Goal: Task Accomplishment & Management: Manage account settings

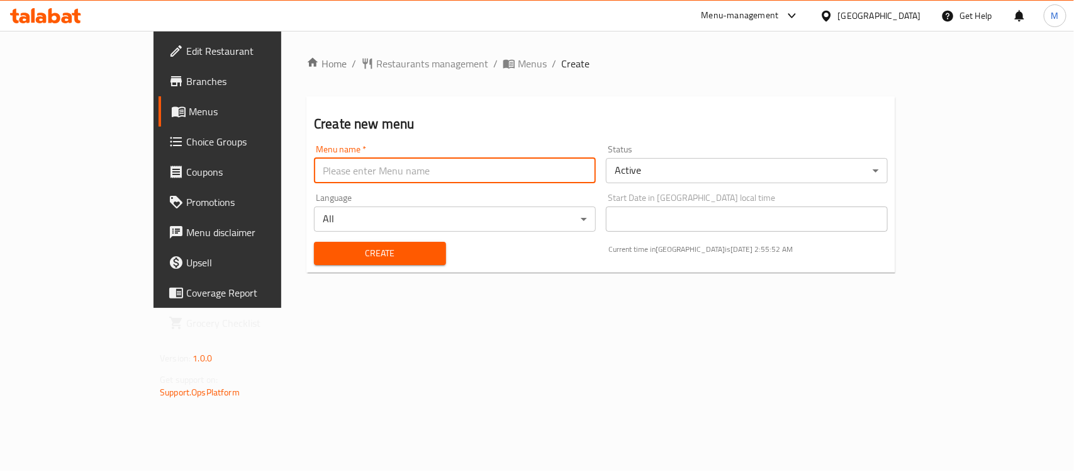
type input "New"
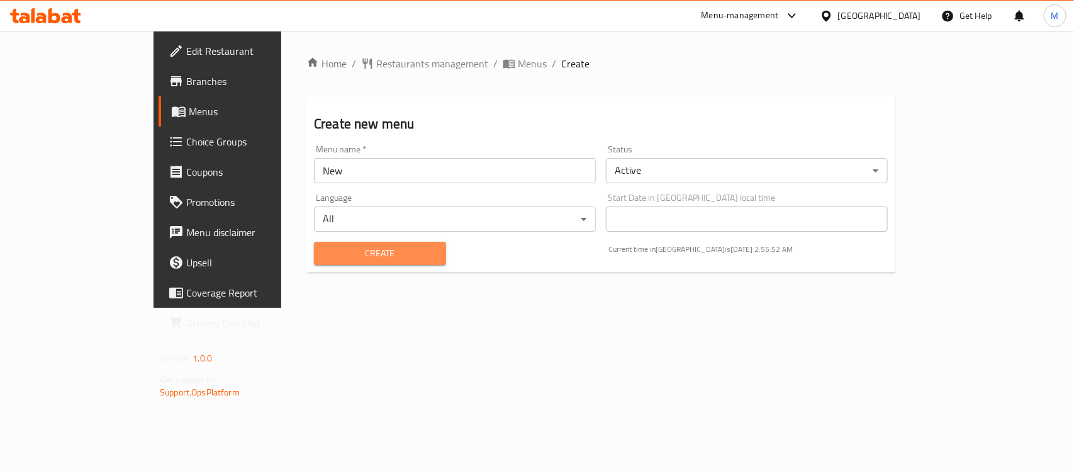
click at [322, 262] on button "Create" at bounding box center [380, 253] width 132 height 23
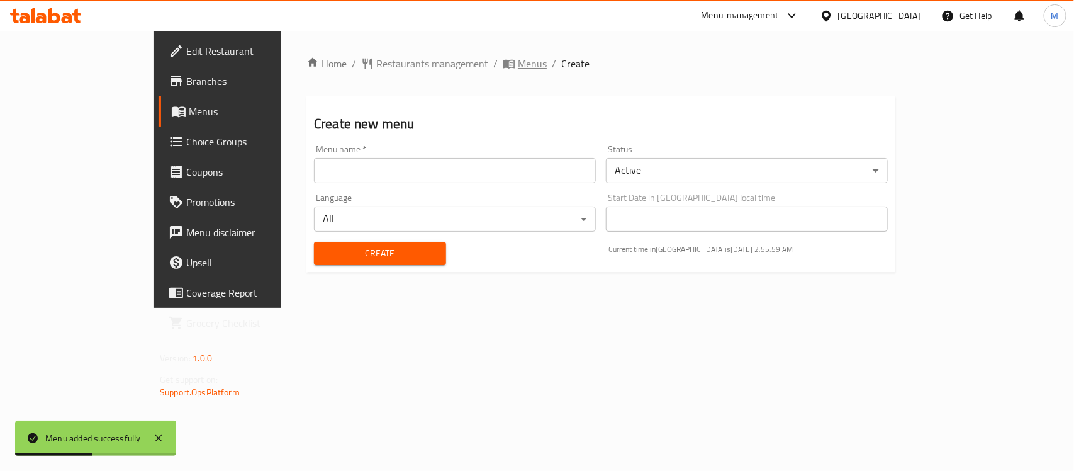
click at [518, 66] on span "Menus" at bounding box center [532, 63] width 29 height 15
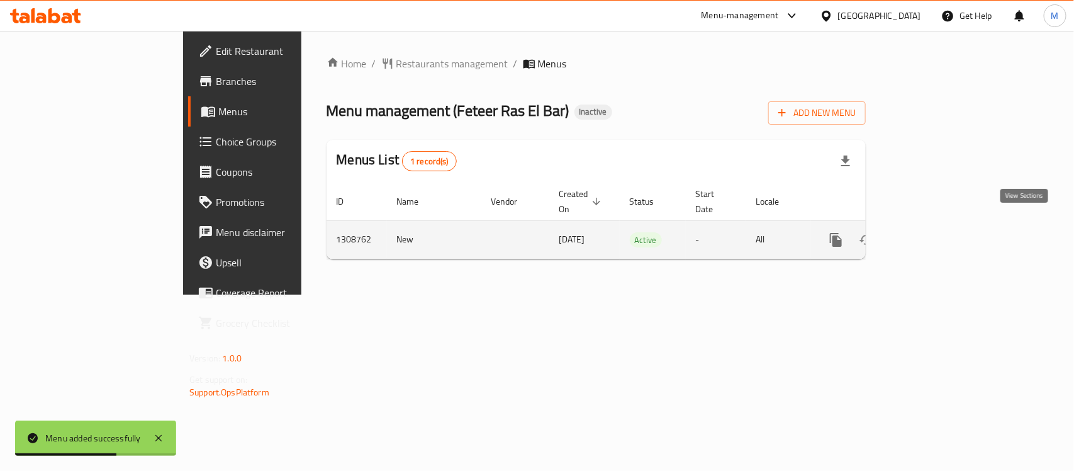
click at [935, 232] on icon "enhanced table" at bounding box center [927, 239] width 15 height 15
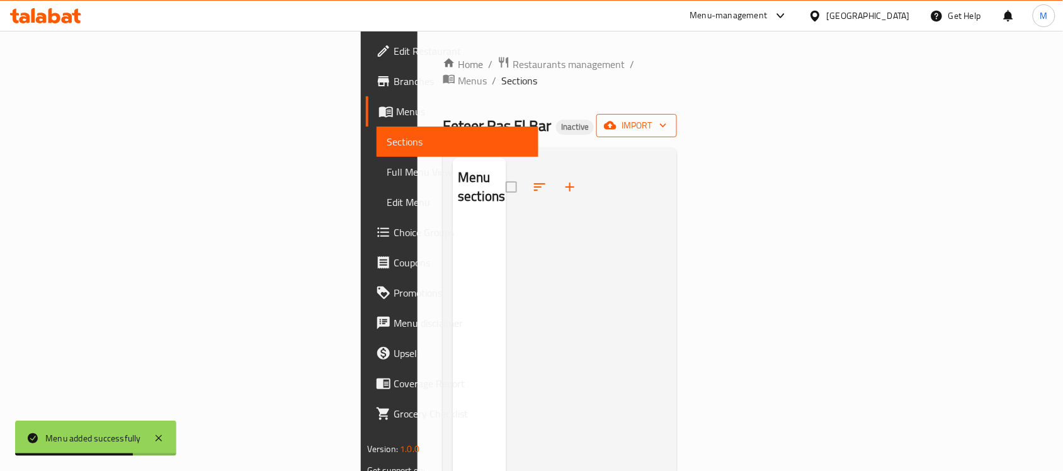
click at [667, 118] on span "import" at bounding box center [636, 126] width 60 height 16
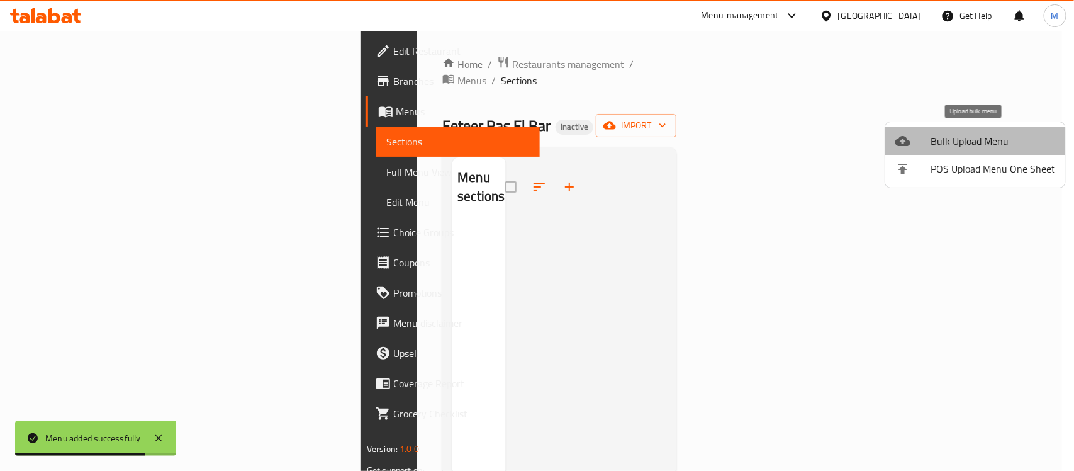
click at [984, 136] on span "Bulk Upload Menu" at bounding box center [993, 140] width 125 height 15
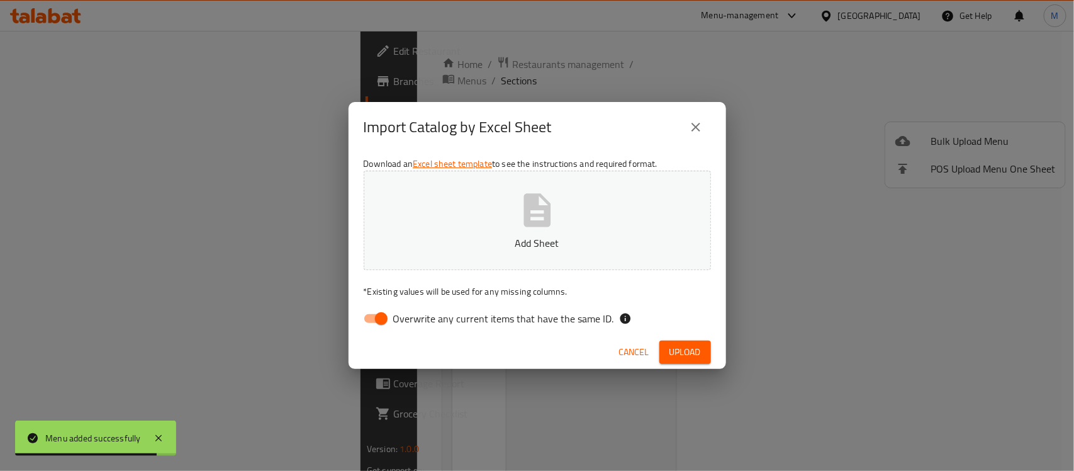
click at [372, 317] on input "Overwrite any current items that have the same ID." at bounding box center [382, 319] width 72 height 24
checkbox input "false"
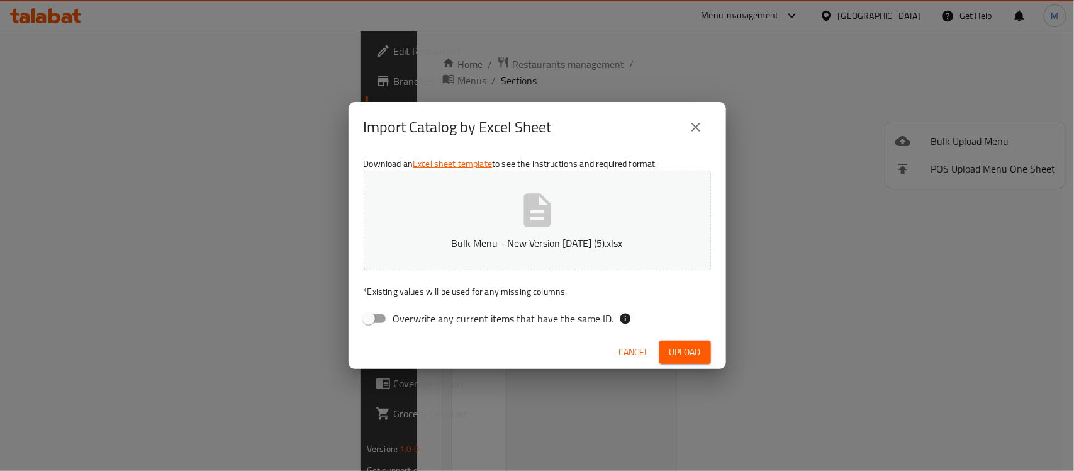
click at [598, 120] on div "Import Catalog by Excel Sheet" at bounding box center [537, 127] width 347 height 30
click at [686, 345] on span "Upload" at bounding box center [685, 352] width 31 height 16
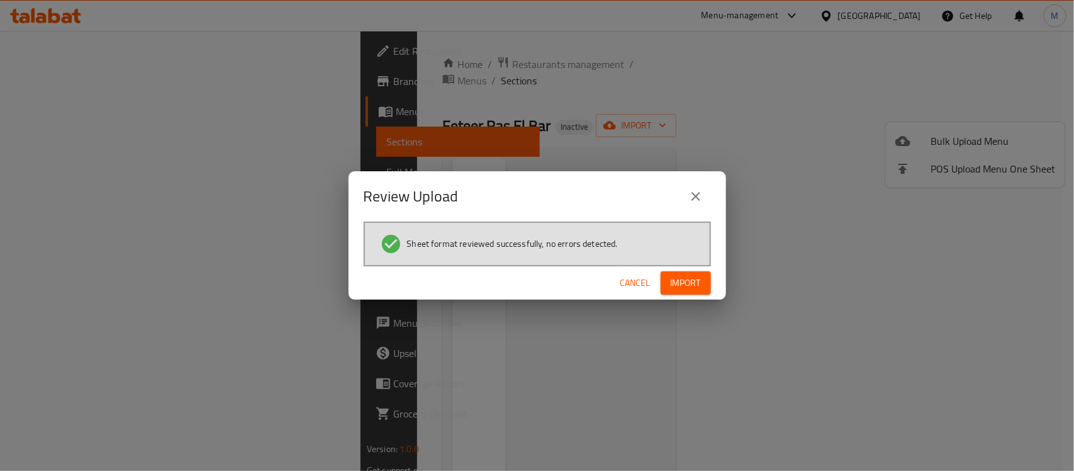
click at [683, 290] on span "Import" at bounding box center [686, 283] width 30 height 16
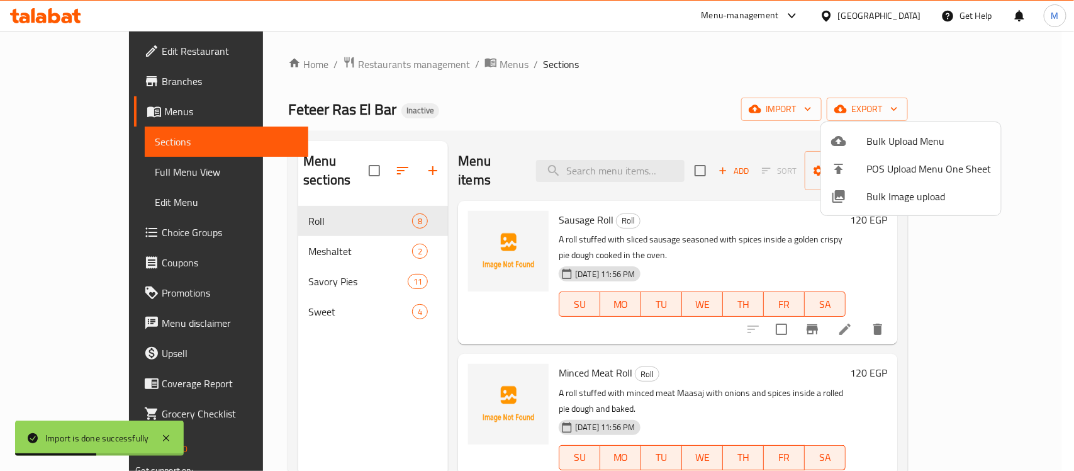
click at [527, 112] on div at bounding box center [537, 235] width 1074 height 471
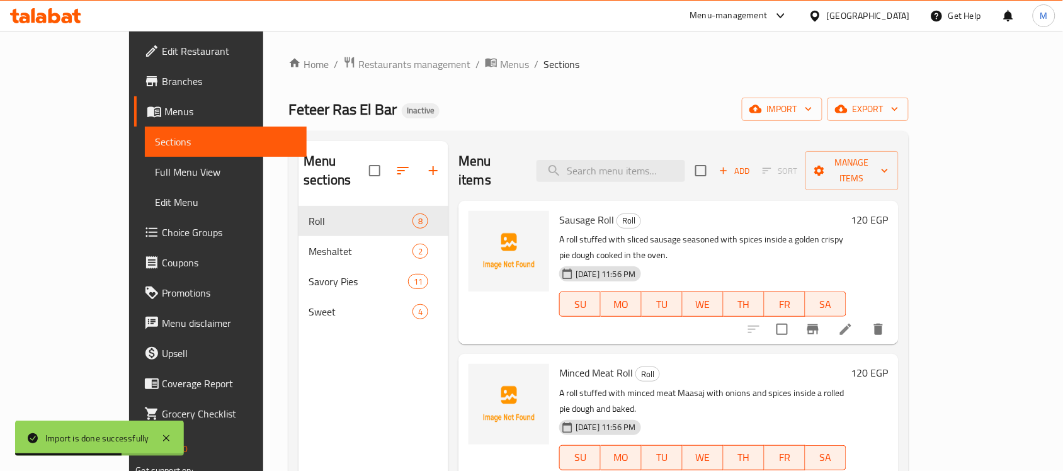
click at [155, 168] on span "Full Menu View" at bounding box center [226, 171] width 142 height 15
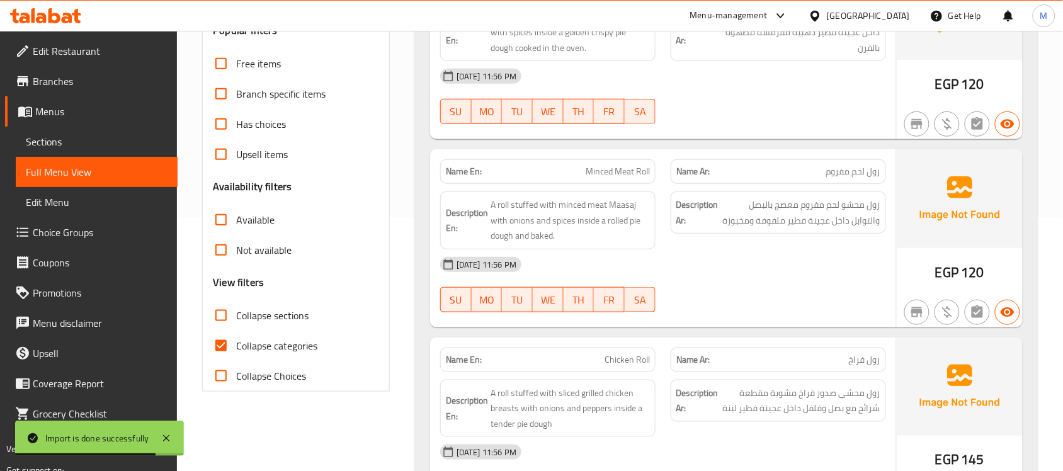
scroll to position [315, 0]
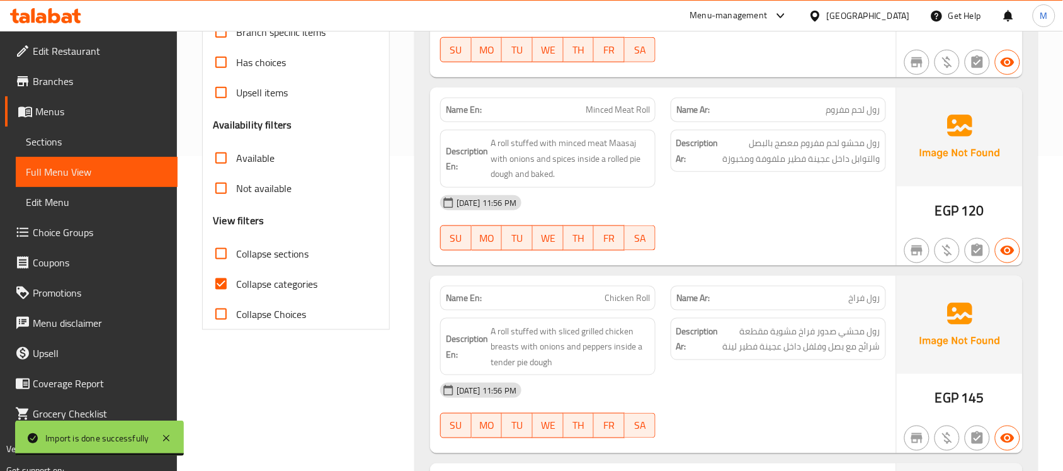
click at [234, 280] on input "Collapse categories" at bounding box center [221, 284] width 30 height 30
checkbox input "false"
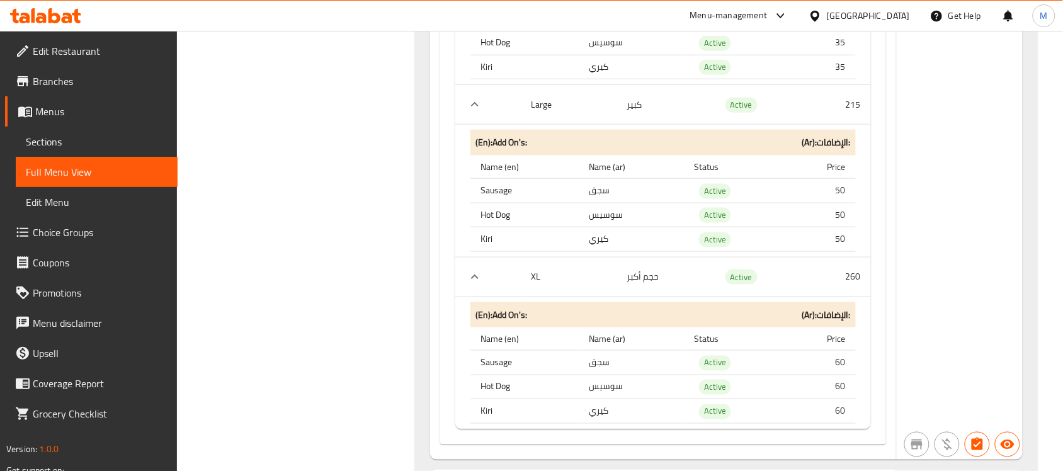
scroll to position [3226, 0]
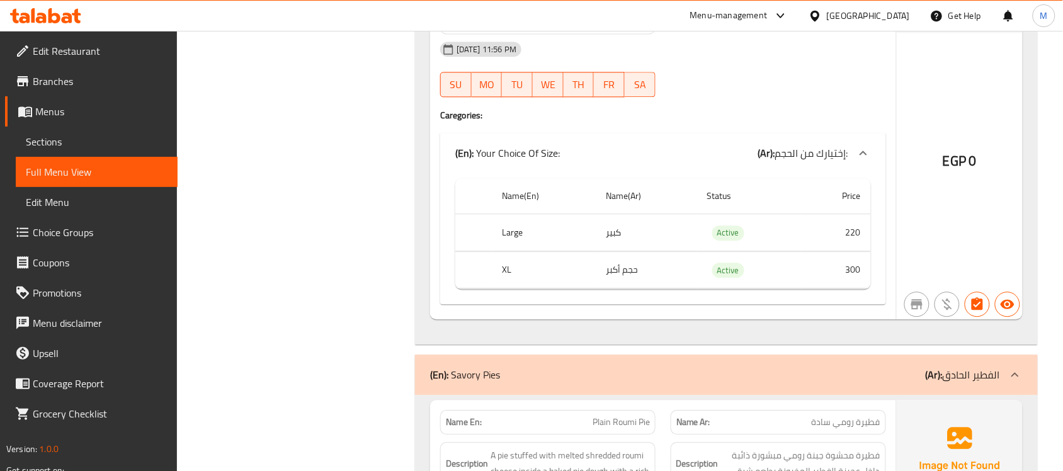
scroll to position [2129, 0]
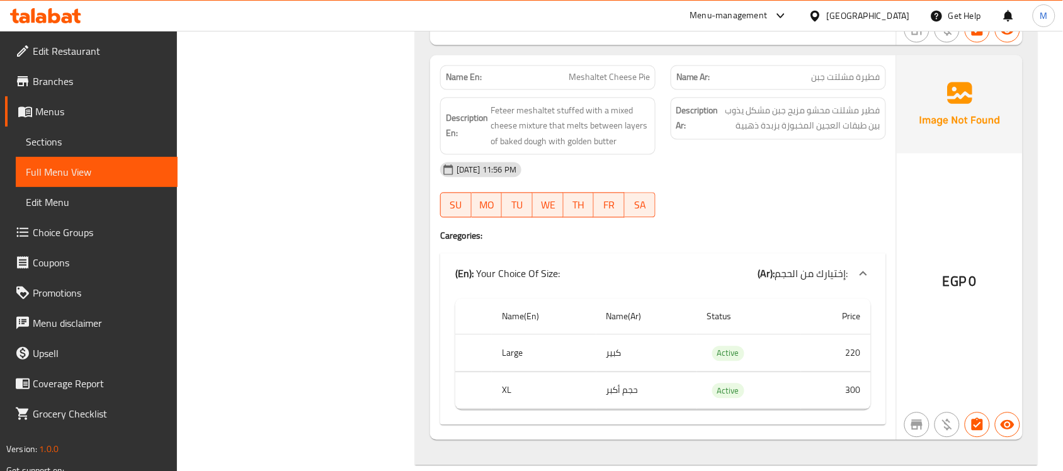
click at [895, 14] on div "[GEOGRAPHIC_DATA]" at bounding box center [867, 16] width 83 height 14
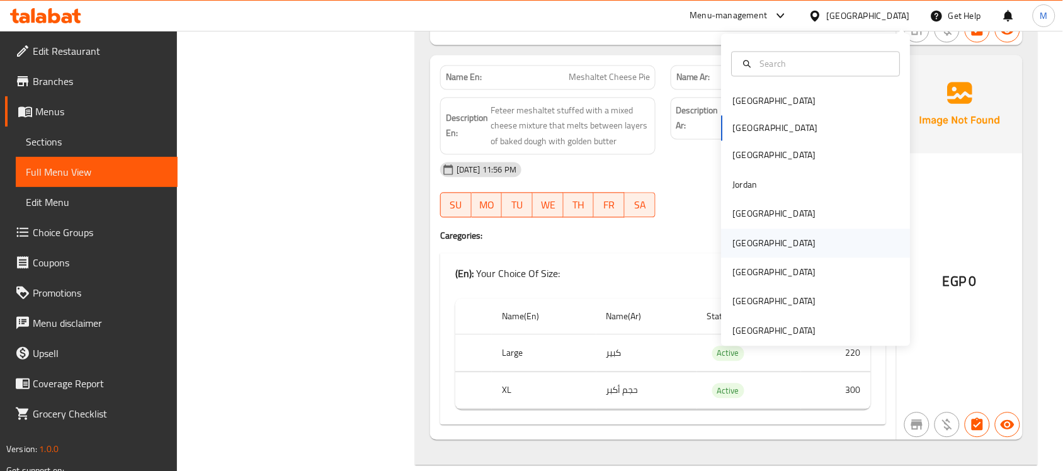
click at [759, 247] on div "[GEOGRAPHIC_DATA]" at bounding box center [815, 242] width 189 height 29
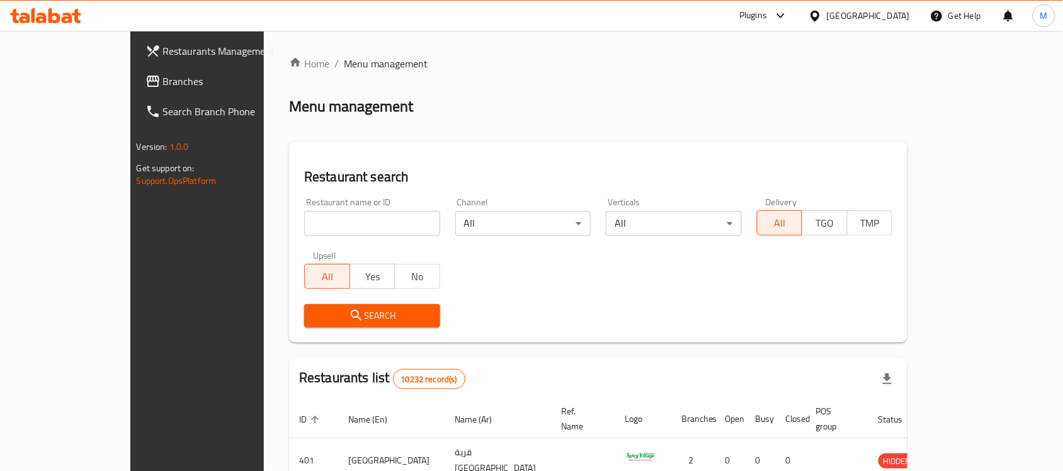
click at [325, 236] on div "Restaurant name or ID Restaurant name or ID" at bounding box center [371, 217] width 151 height 54
click at [327, 232] on input "search" at bounding box center [372, 223] width 136 height 25
paste input "Lo Chef Steak House (Ansab)"
click button "Search" at bounding box center [372, 315] width 136 height 23
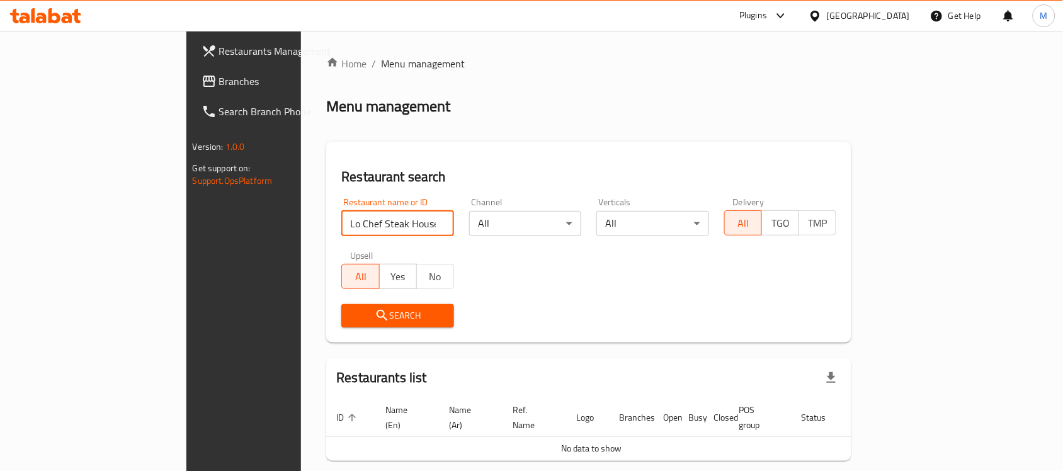
drag, startPoint x: 360, startPoint y: 217, endPoint x: 319, endPoint y: 217, distance: 40.9
click at [341, 215] on input "Lo Chef Steak House (Ansab)" at bounding box center [397, 223] width 113 height 25
type input "Lo Chef Steak House"
click button "Search" at bounding box center [397, 315] width 113 height 23
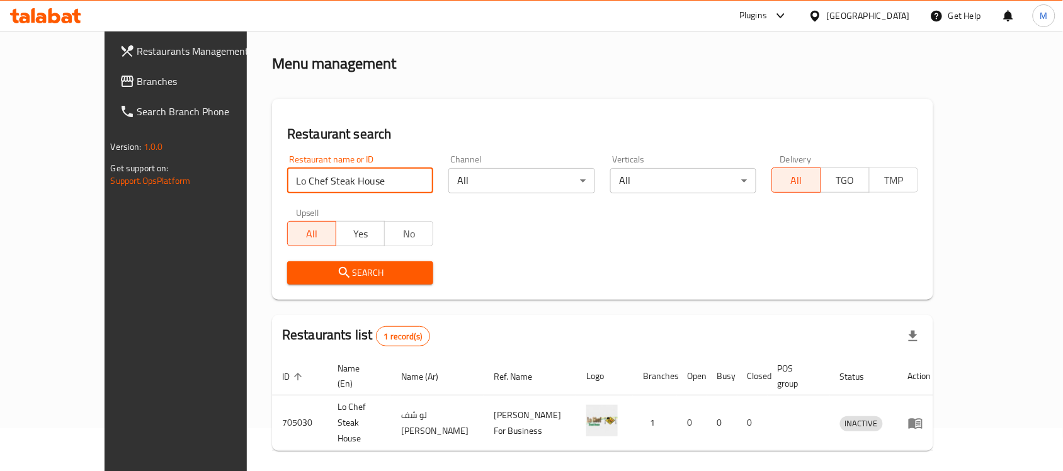
scroll to position [66, 0]
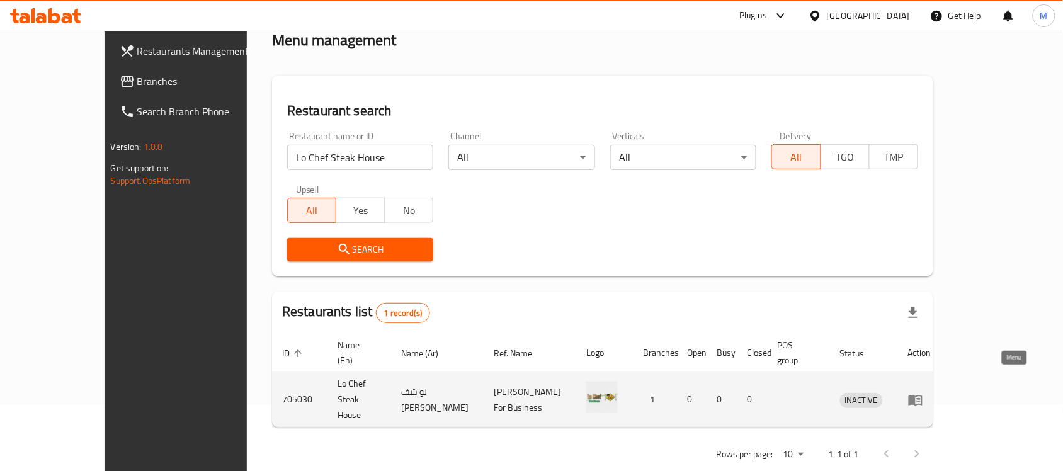
click at [923, 392] on icon "enhanced table" at bounding box center [915, 399] width 15 height 15
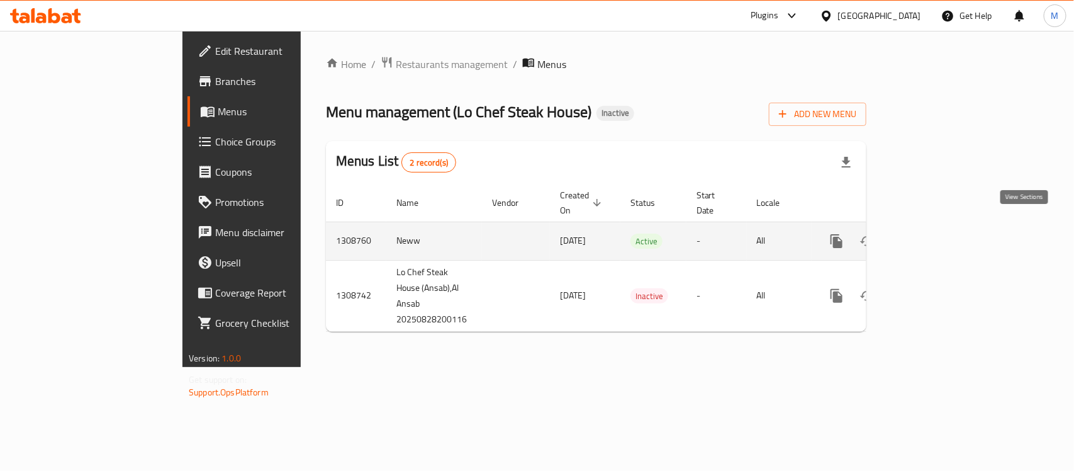
click at [933, 235] on icon "enhanced table" at bounding box center [927, 240] width 11 height 11
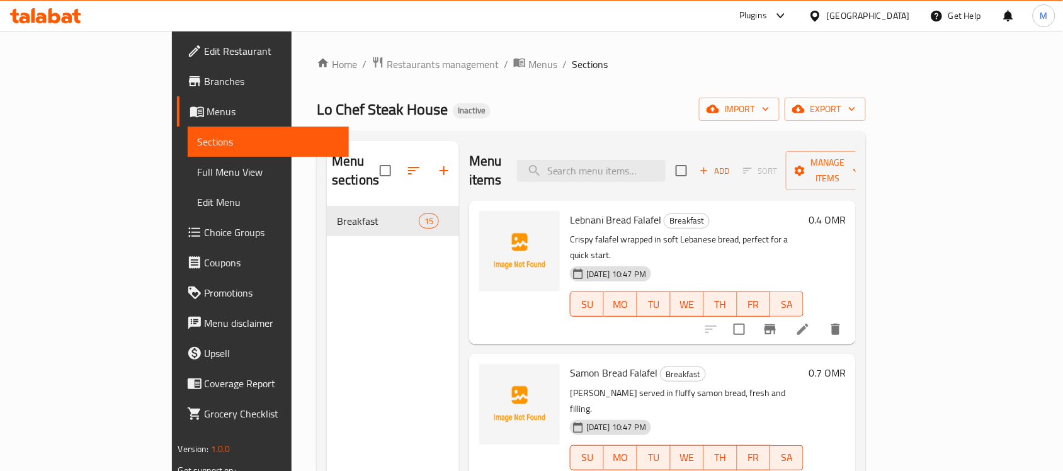
click at [551, 80] on div "Home / Restaurants management / Menus / Sections Lo Chef Steak House Inactive i…" at bounding box center [591, 339] width 549 height 566
